Goal: Find specific page/section: Find specific page/section

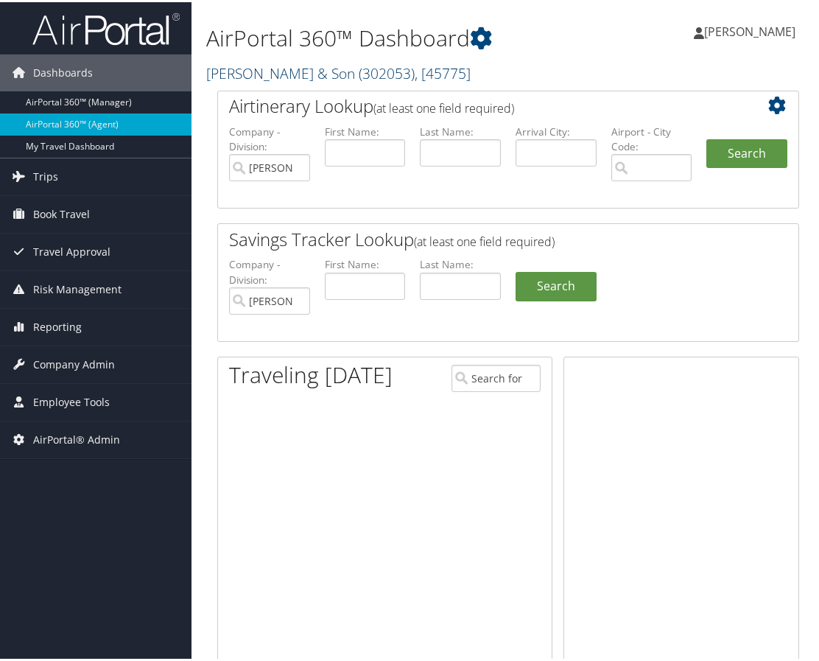
click at [289, 67] on link "CH Guenther & Son ( 302053 ) , [ 45775 ]" at bounding box center [338, 71] width 264 height 20
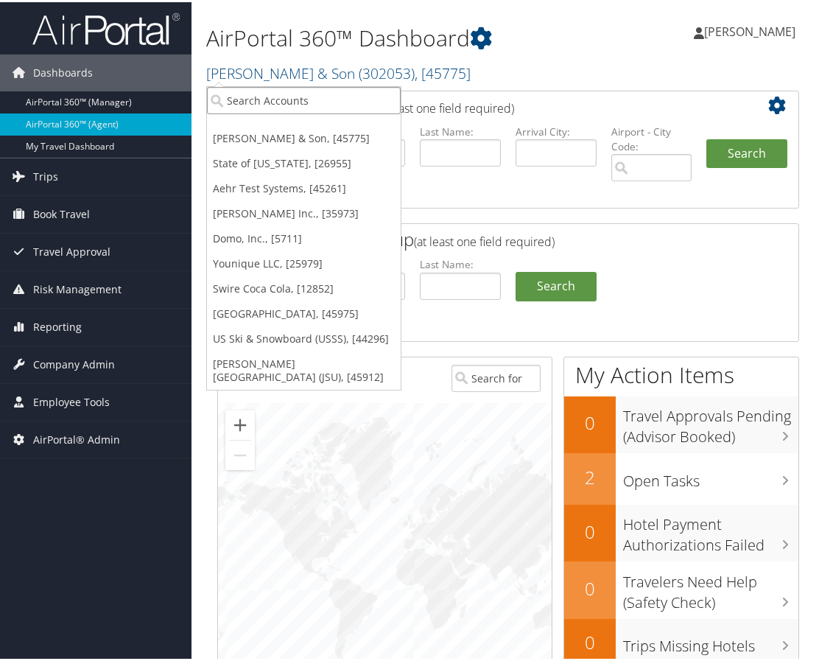
click at [295, 97] on input "search" at bounding box center [304, 98] width 194 height 27
type input "te"
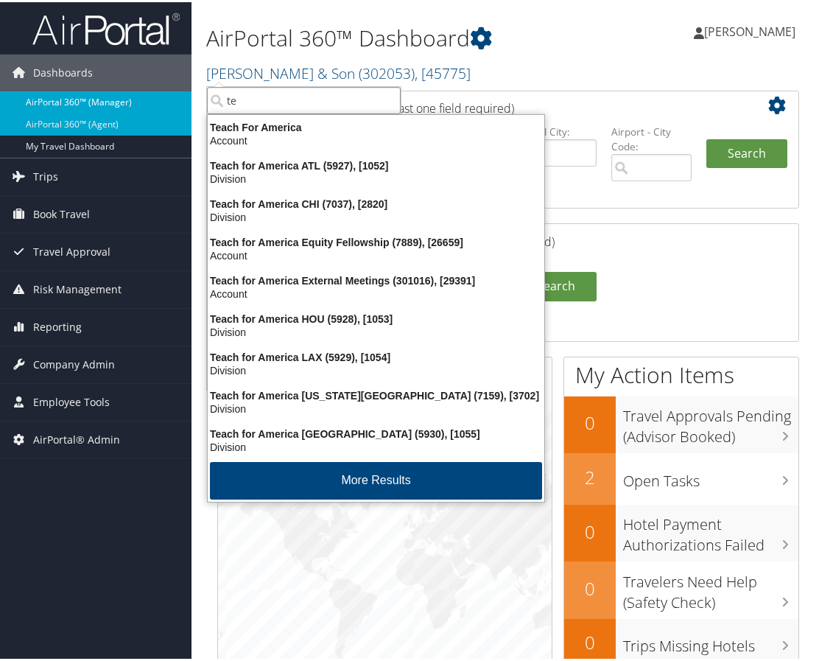
drag, startPoint x: 191, startPoint y: 100, endPoint x: 169, endPoint y: 98, distance: 22.9
click at [169, 98] on div "Dashboards AirPortal 360™ (Manager) AirPortal 360™ (Agent) My Travel Dashboard …" at bounding box center [412, 551] width 825 height 1103
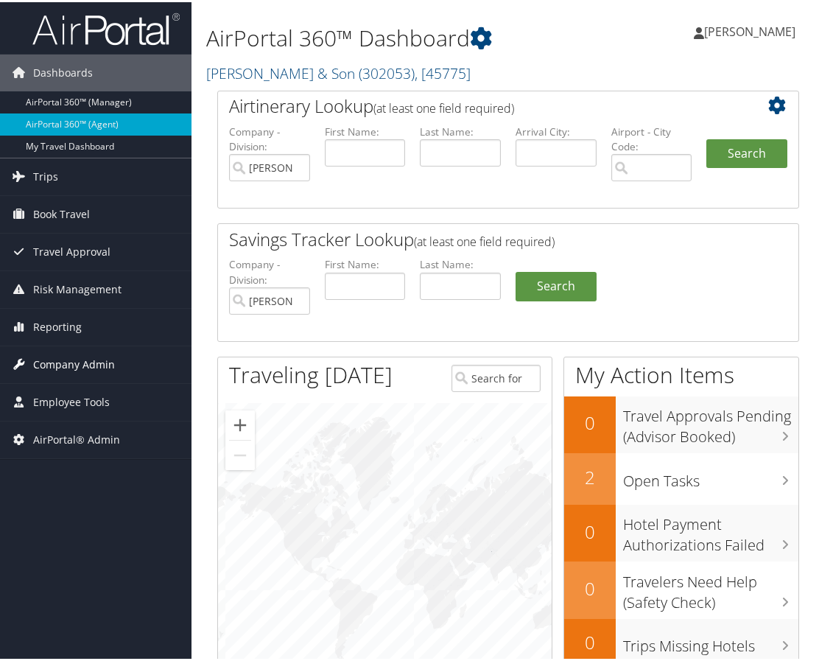
click at [78, 362] on span "Company Admin" at bounding box center [74, 362] width 82 height 37
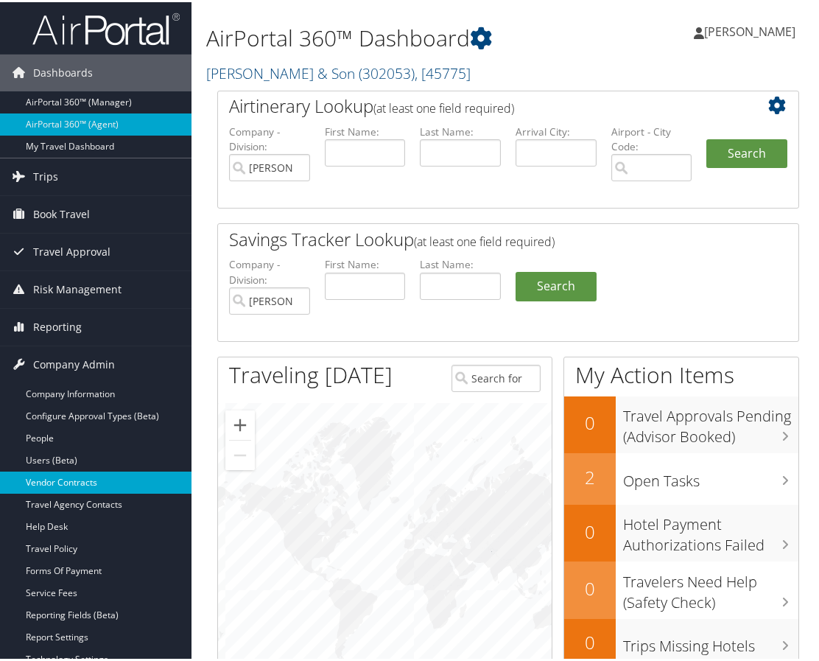
click at [99, 479] on link "Vendor Contracts" at bounding box center [95, 480] width 191 height 22
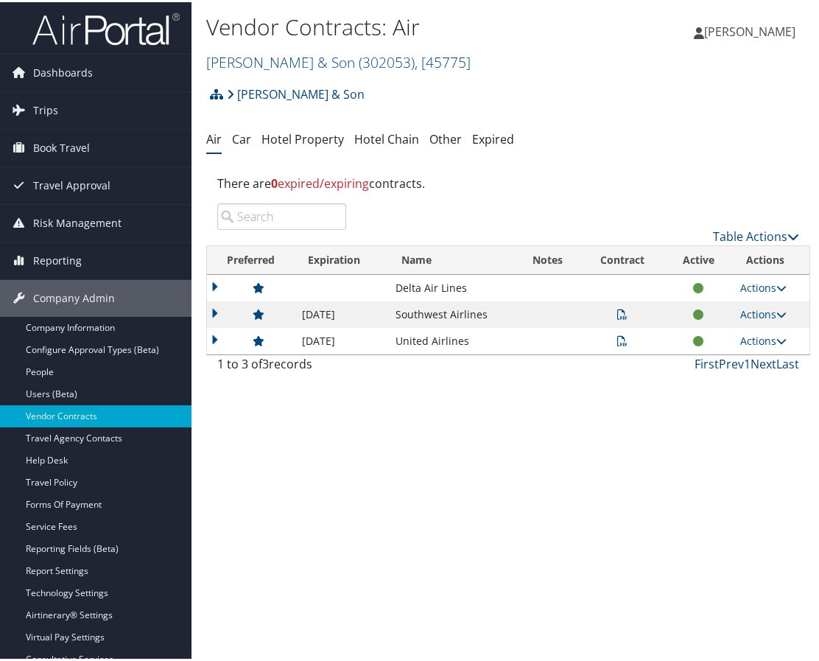
click at [214, 328] on td at bounding box center [251, 339] width 88 height 27
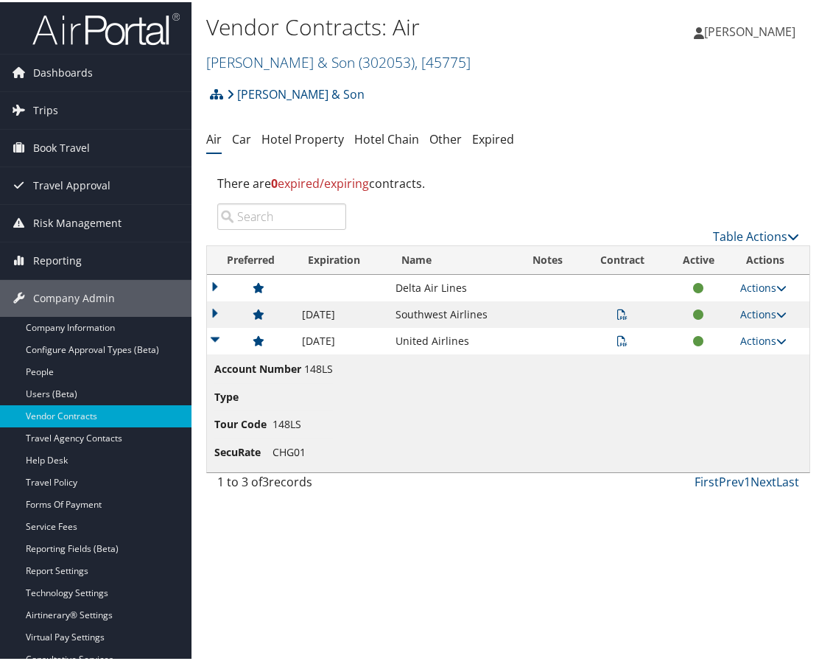
click at [212, 315] on td at bounding box center [251, 312] width 88 height 27
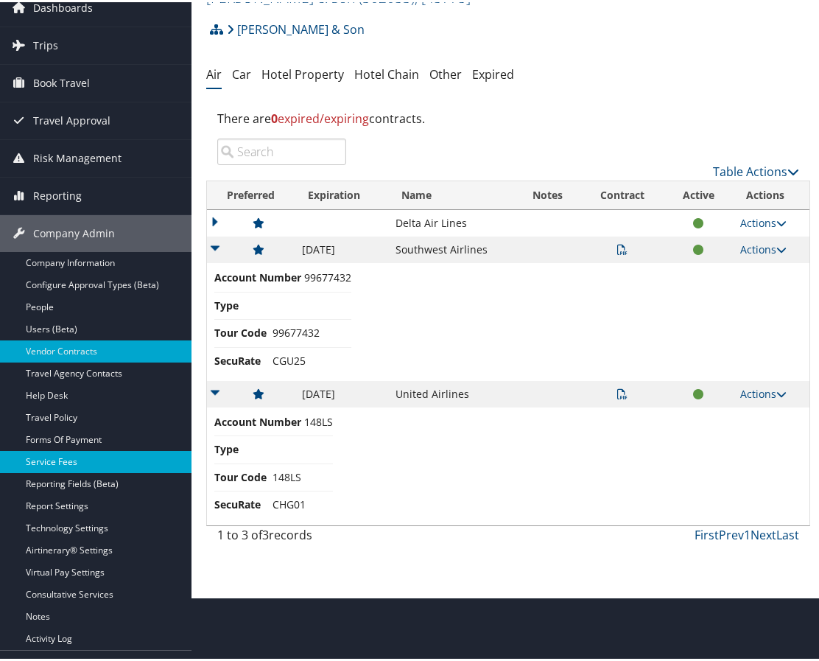
scroll to position [127, 0]
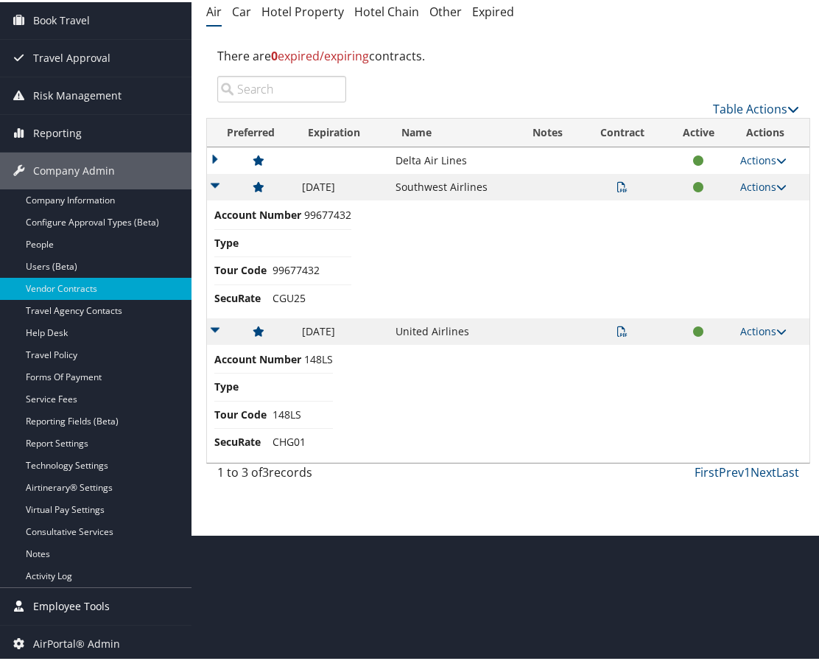
click at [75, 602] on span "Employee Tools" at bounding box center [71, 604] width 77 height 37
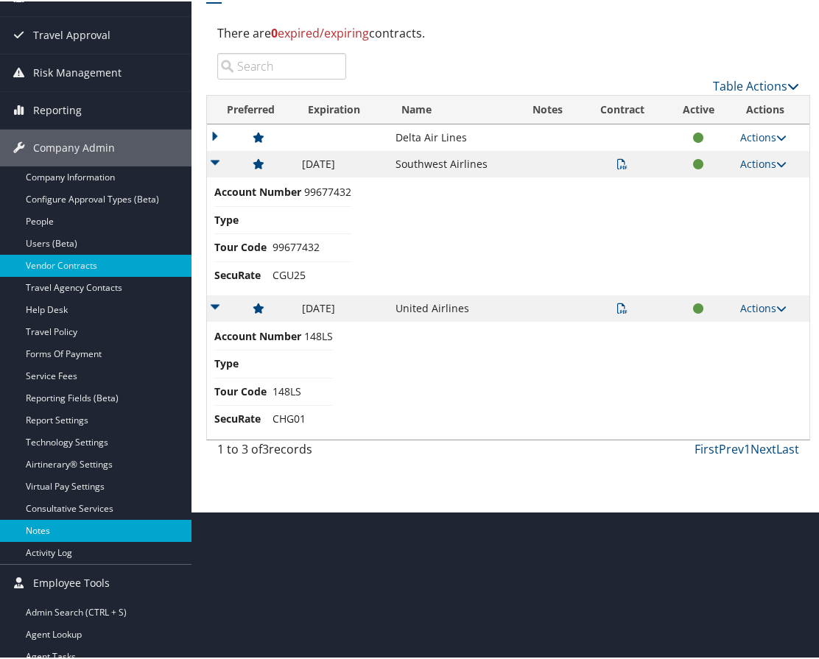
scroll to position [393, 0]
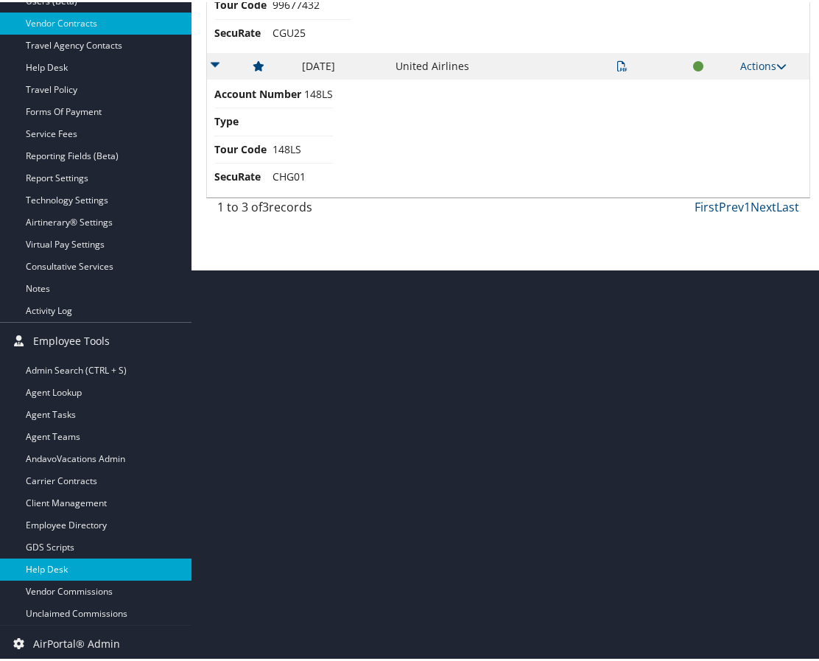
click at [55, 563] on link "Help Desk" at bounding box center [95, 567] width 191 height 22
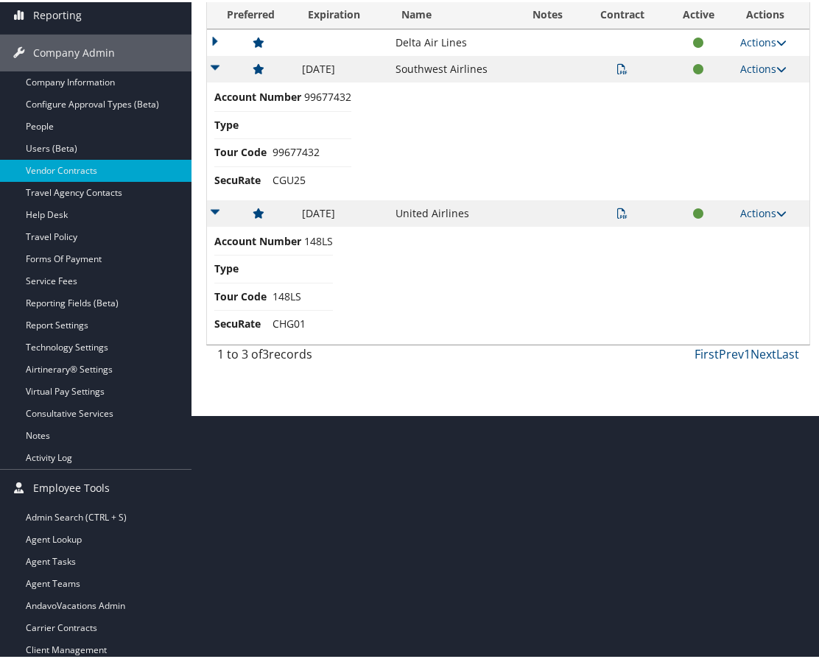
scroll to position [0, 0]
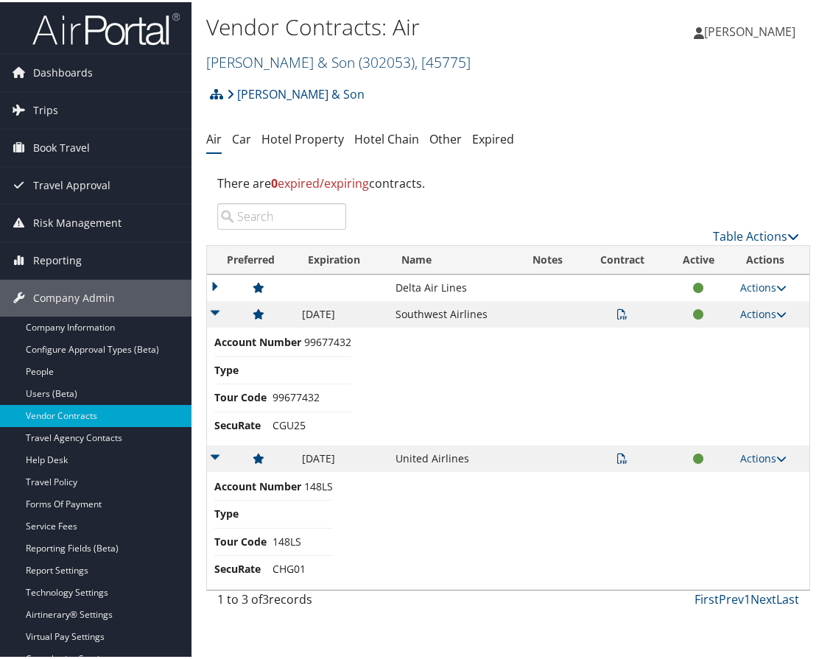
click at [297, 61] on link "CH Guenther & Son ( 302053 ) , [ 45775 ]" at bounding box center [338, 60] width 264 height 20
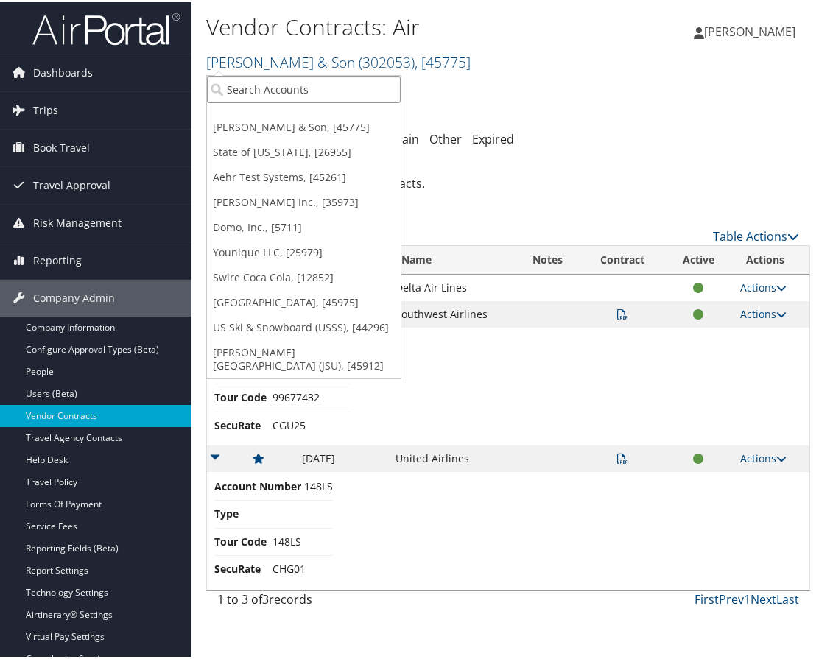
click at [275, 82] on input "search" at bounding box center [304, 87] width 194 height 27
type input "temple"
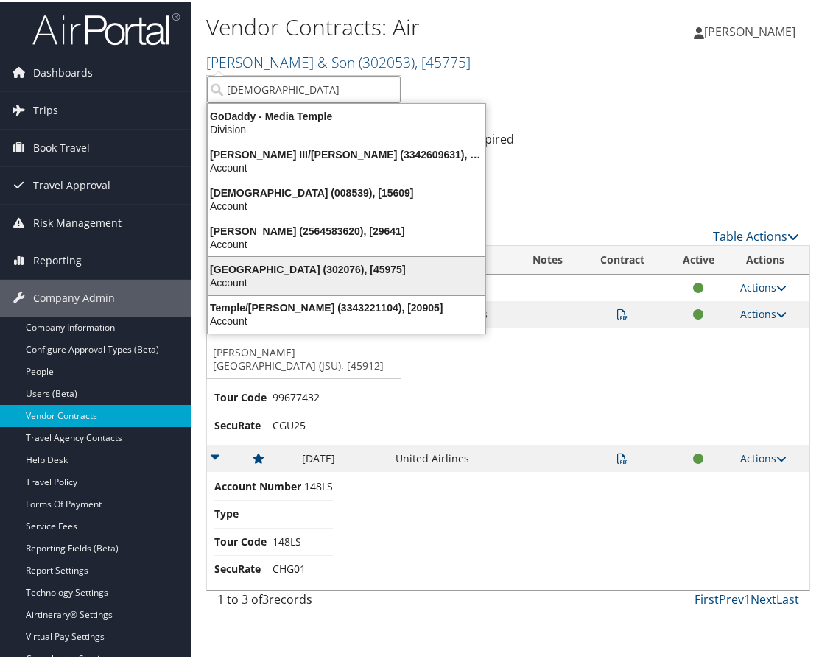
click at [301, 272] on div "Temple University (302076), [45975]" at bounding box center [346, 267] width 295 height 13
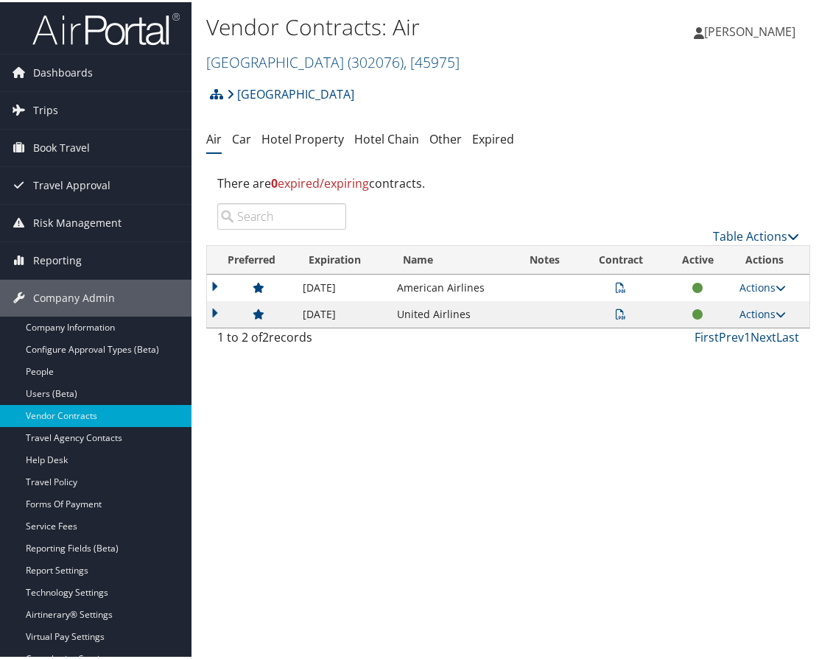
click at [214, 292] on td at bounding box center [251, 286] width 88 height 27
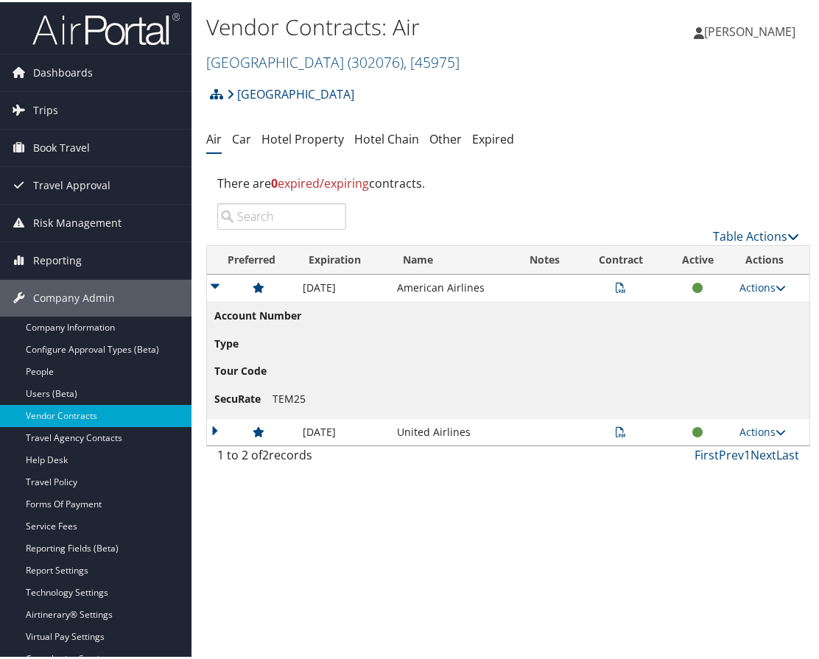
click at [215, 415] on td "Account Number Type Tour Code SecuRate TEM25" at bounding box center [508, 358] width 602 height 118
click at [215, 428] on td at bounding box center [251, 430] width 88 height 27
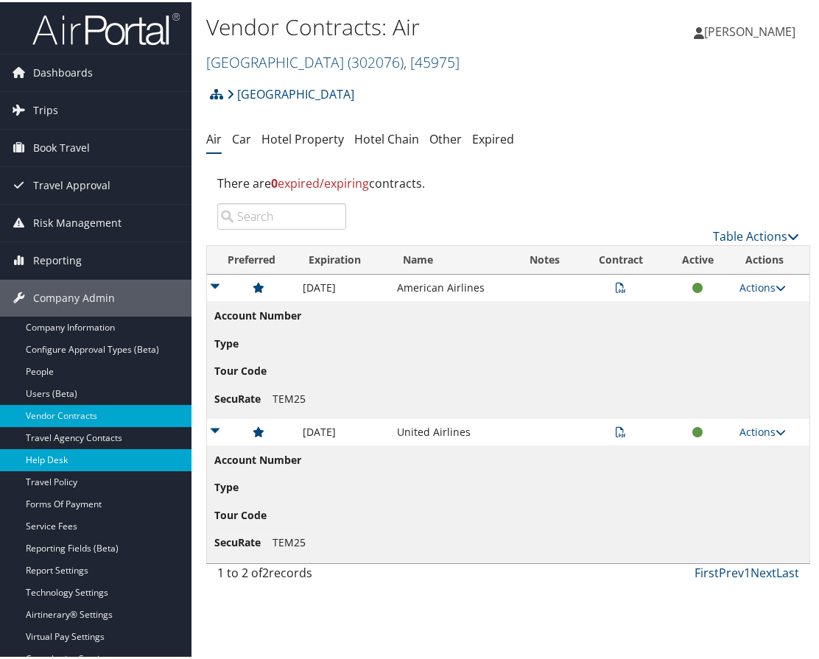
click at [79, 460] on link "Help Desk" at bounding box center [95, 458] width 191 height 22
